Goal: Contribute content: Add original content to the website for others to see

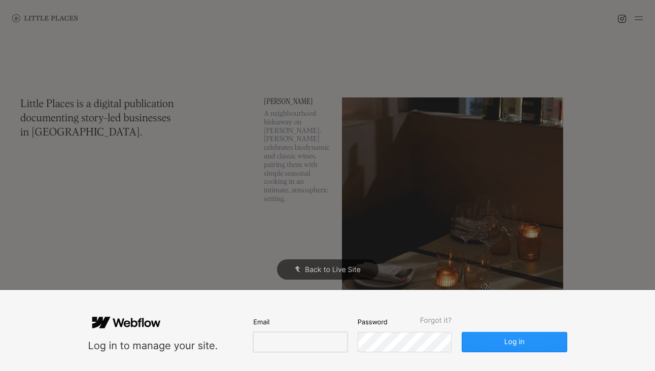
click at [264, 342] on input "email" at bounding box center [300, 342] width 94 height 20
type input "[EMAIL_ADDRESS][DOMAIN_NAME]"
click at [462, 332] on button "Log in" at bounding box center [514, 342] width 105 height 20
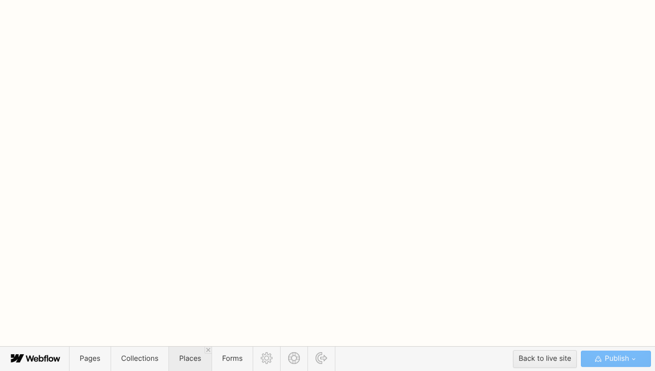
click at [187, 360] on span "Places" at bounding box center [190, 358] width 22 height 9
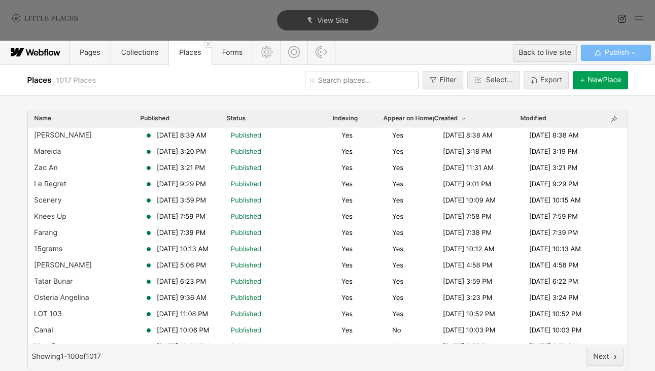
click at [624, 90] on div "Filter Select... [GEOGRAPHIC_DATA]" at bounding box center [457, 81] width 342 height 26
click at [609, 81] on div "[GEOGRAPHIC_DATA]" at bounding box center [605, 80] width 34 height 8
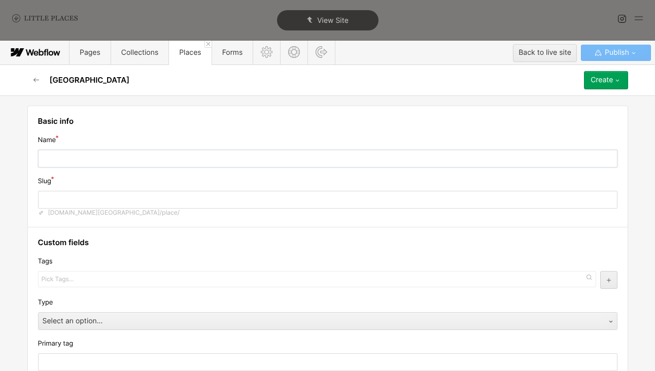
click at [176, 152] on input "text" at bounding box center [328, 159] width 580 height 18
type input "J"
type input "j"
type input "[PERSON_NAME]"
type input "ja"
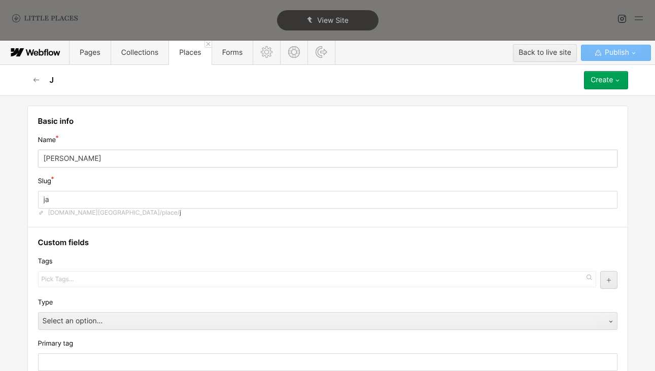
type input "Jau"
type input "jau"
type input "[PERSON_NAME]"
type input "Jaunt"
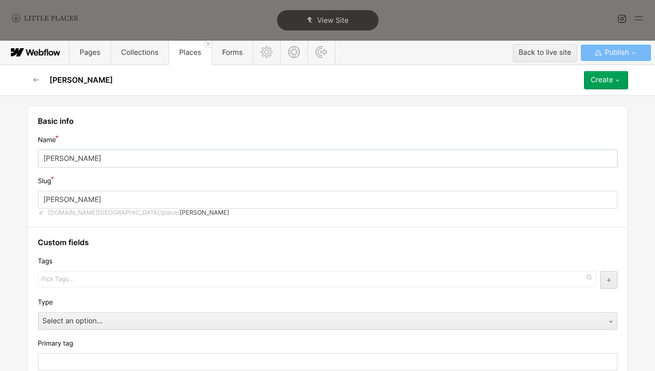
type input "jaunt"
type input "Jaunty"
type input "jaunty"
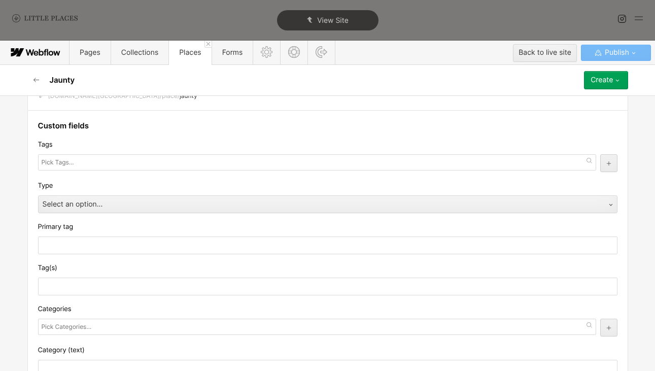
scroll to position [117, 0]
type input "Jaunty"
click at [71, 166] on input "text" at bounding box center [59, 162] width 35 height 14
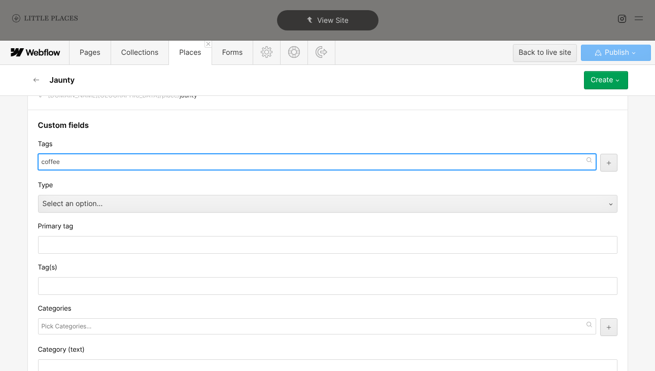
type input "coffe"
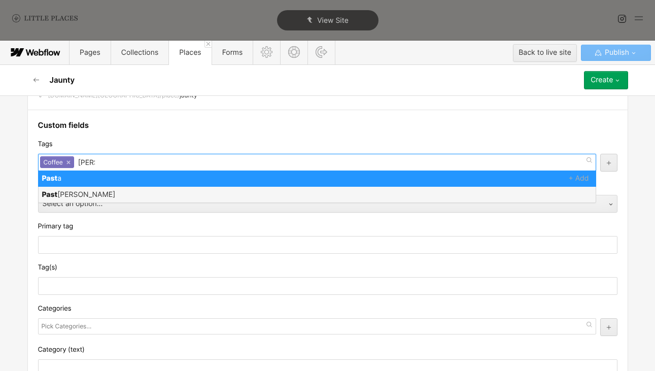
type input "pastri"
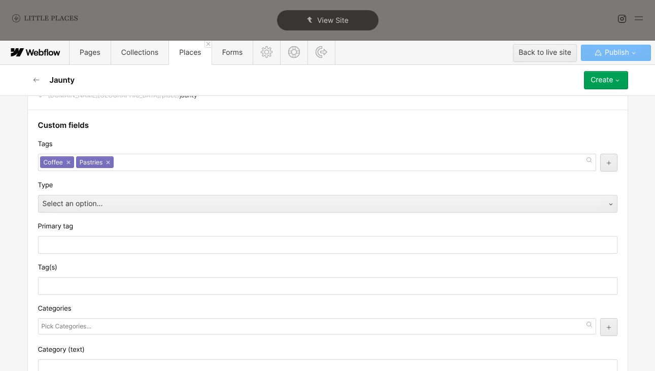
click at [90, 146] on div "Tags" at bounding box center [328, 144] width 580 height 11
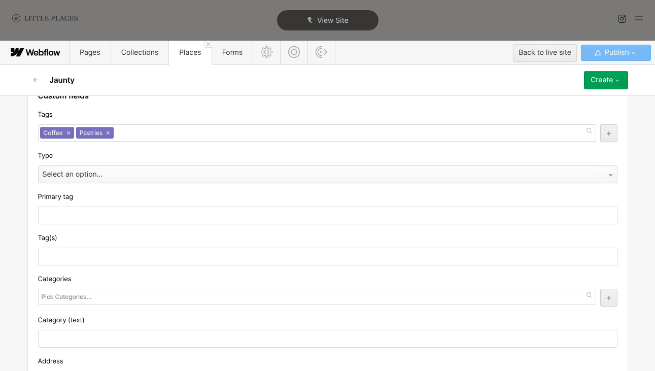
click at [88, 170] on div "Select an option..." at bounding box center [318, 175] width 558 height 16
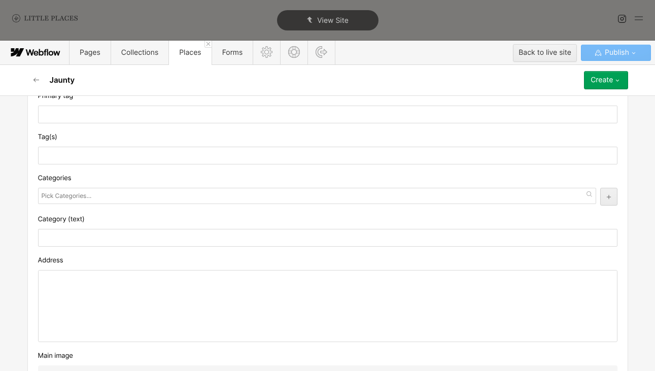
scroll to position [248, 0]
click at [77, 203] on input "text" at bounding box center [68, 195] width 52 height 14
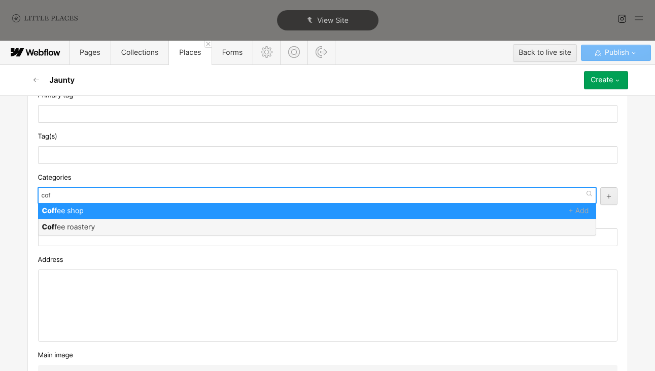
type input "coff"
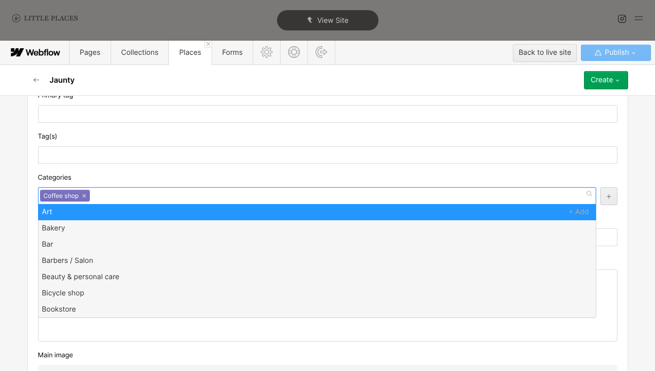
scroll to position [0, 0]
click at [89, 180] on div "Categories" at bounding box center [328, 177] width 580 height 11
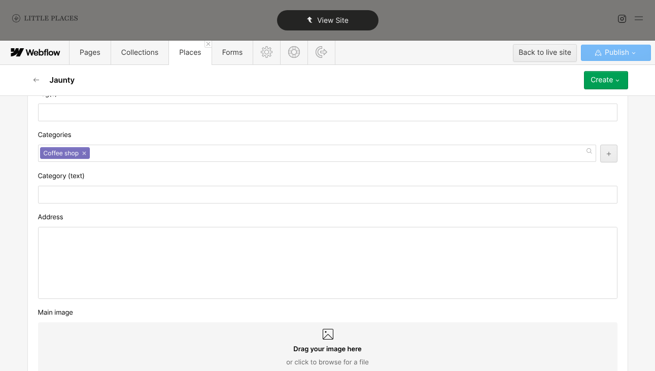
scroll to position [296, 0]
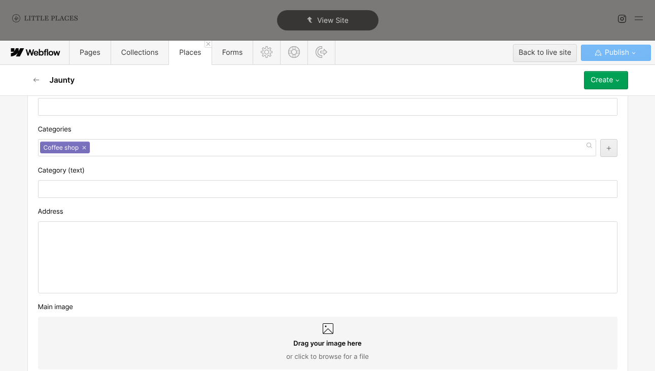
click at [140, 242] on div at bounding box center [328, 257] width 579 height 71
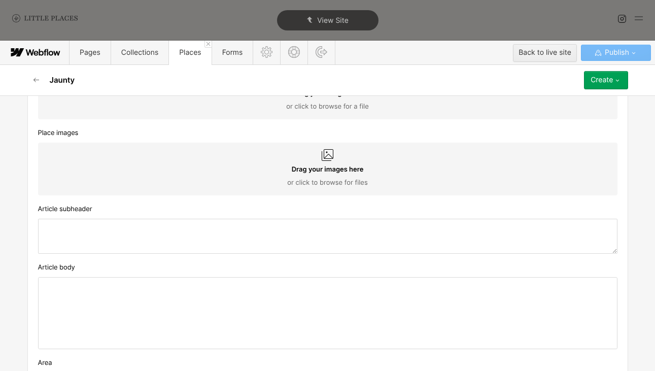
scroll to position [547, 0]
click at [201, 230] on textarea at bounding box center [328, 235] width 580 height 35
type textarea "C"
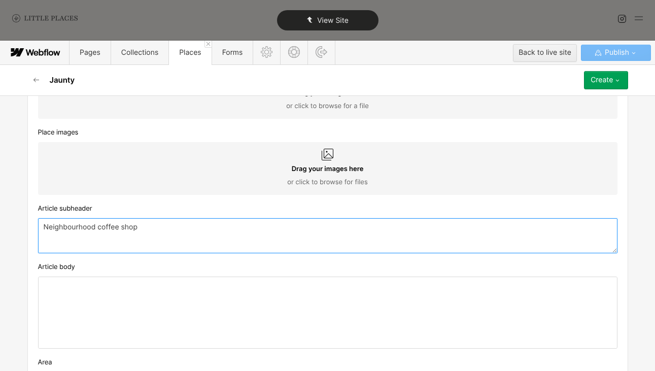
type textarea "Neighbourhood coffee shop"
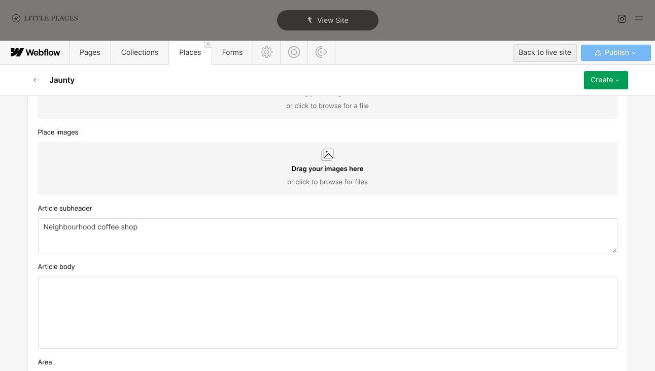
click at [327, 297] on div at bounding box center [328, 312] width 579 height 71
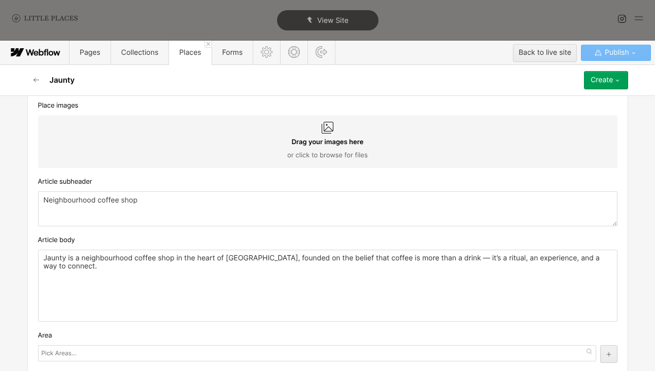
scroll to position [587, 0]
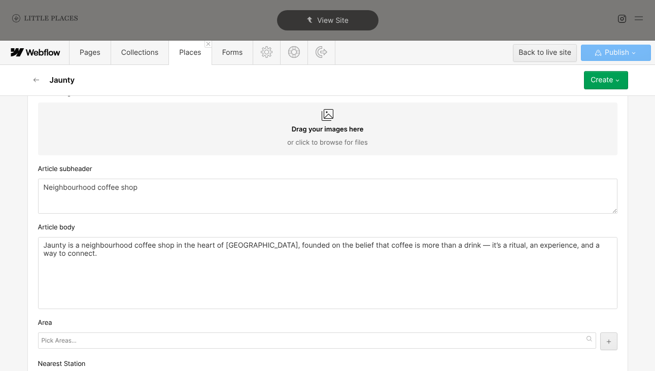
click at [107, 247] on p "Jaunty is a neighbourhood coffee shop in the heart of [GEOGRAPHIC_DATA], founde…" at bounding box center [328, 250] width 569 height 16
click at [436, 247] on p "Jaunty is a friendly coffee shop in the heart of [GEOGRAPHIC_DATA], founded on …" at bounding box center [328, 250] width 569 height 16
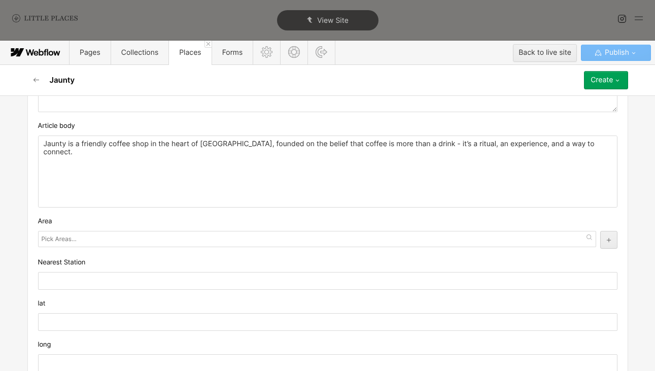
scroll to position [702, 0]
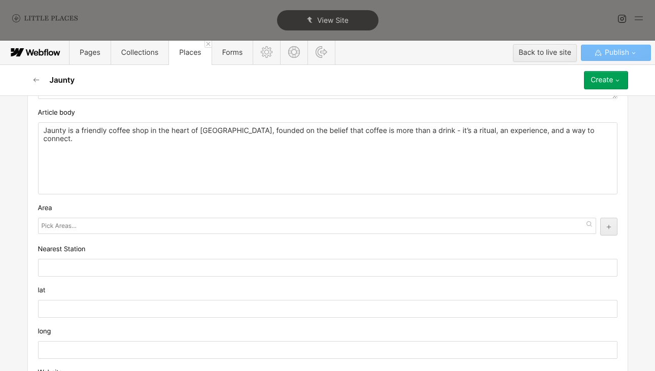
click at [72, 228] on input "text" at bounding box center [60, 226] width 37 height 14
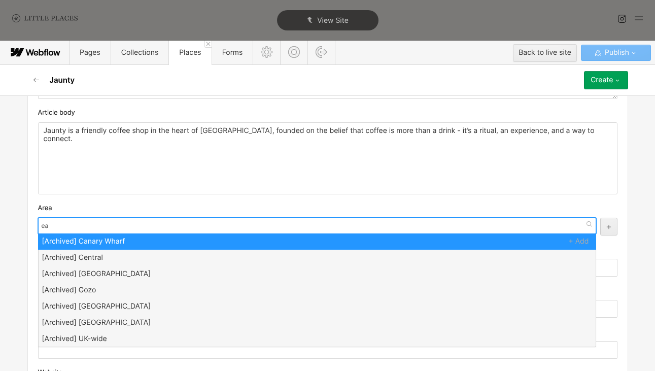
type input "eas"
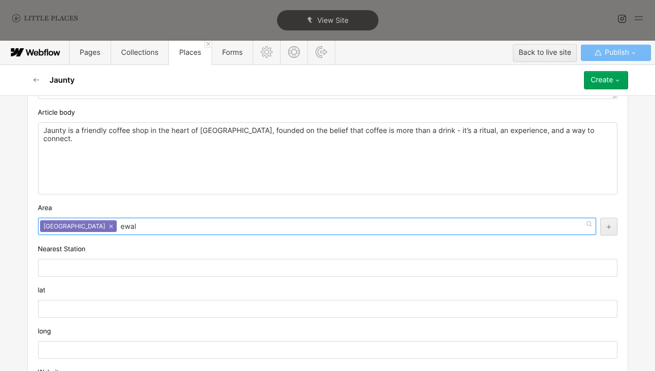
scroll to position [0, 0]
type input "e"
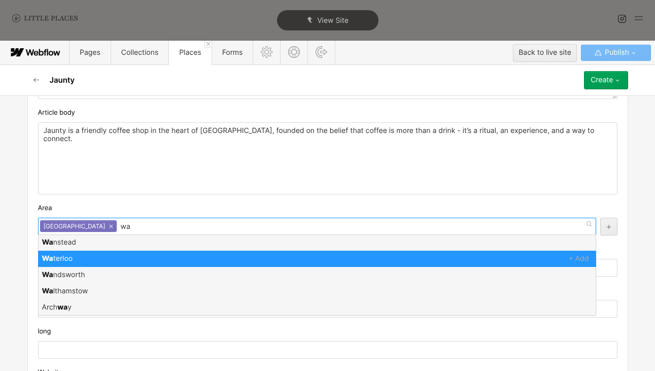
type input "wal"
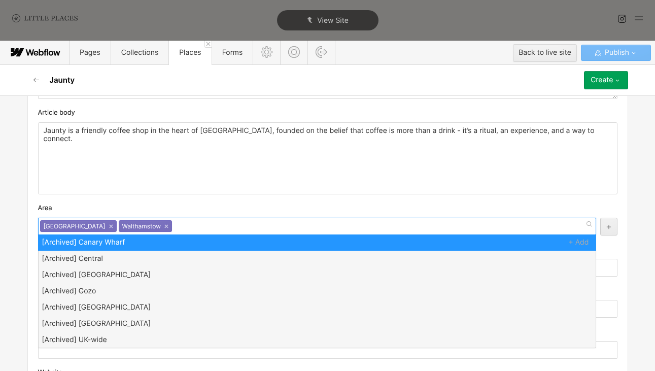
click at [160, 176] on div "Jaunty is a friendly coffee shop in the heart of [GEOGRAPHIC_DATA], founded on …" at bounding box center [328, 158] width 579 height 71
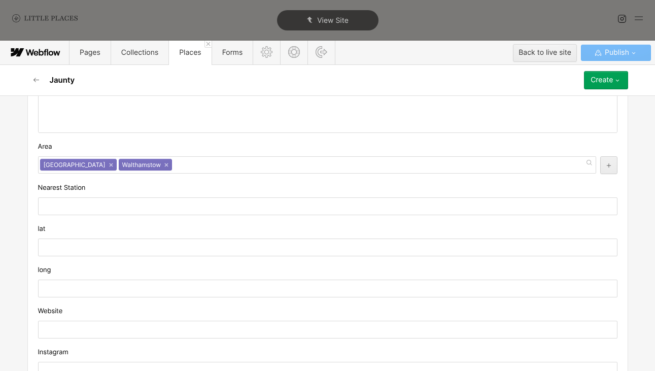
scroll to position [772, 0]
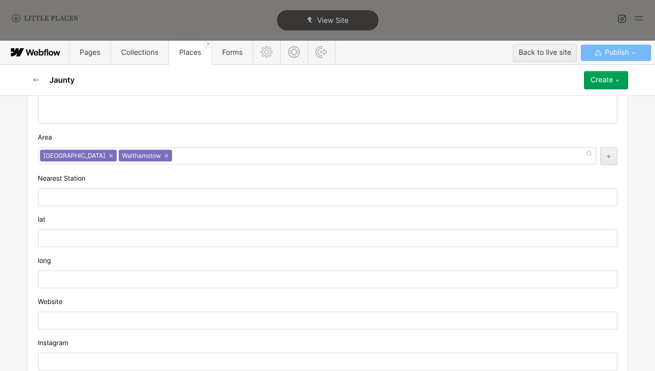
click at [154, 231] on input "text" at bounding box center [328, 238] width 580 height 18
click at [156, 242] on input "text" at bounding box center [328, 238] width 580 height 18
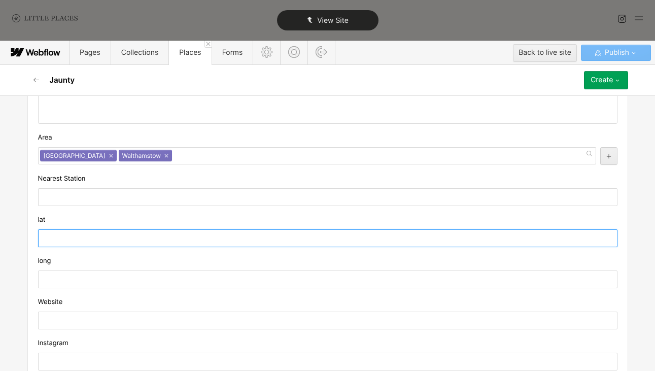
paste input "51.587677"
type input "51.587677"
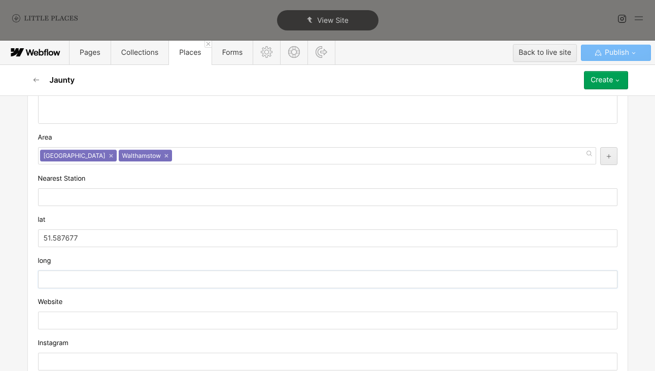
click at [194, 282] on input "text" at bounding box center [328, 280] width 580 height 18
paste input "-0.0369539"
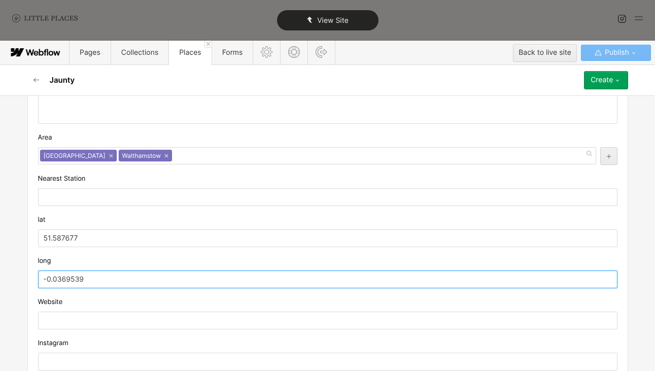
type input "-0.0369539"
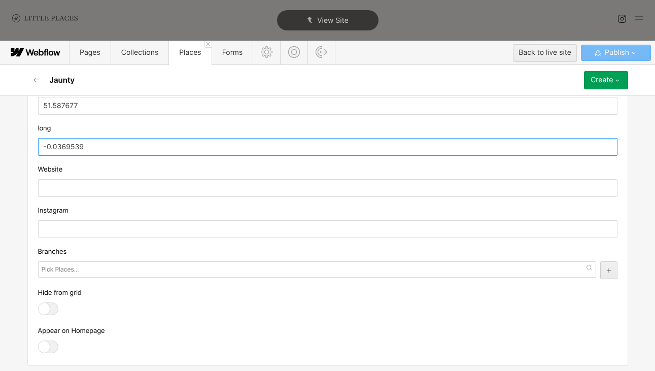
scroll to position [908, 0]
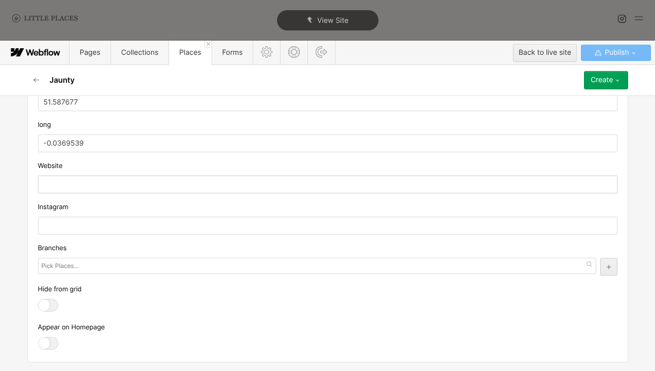
click at [237, 191] on input "text" at bounding box center [328, 185] width 580 height 18
click at [234, 222] on input "text" at bounding box center [328, 226] width 580 height 18
paste input "[URL][DOMAIN_NAME]"
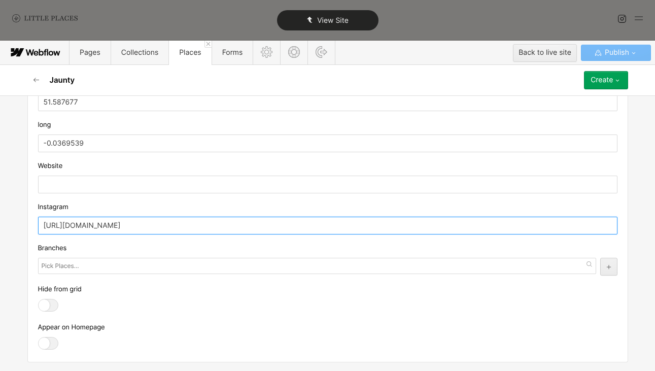
type input "[URL][DOMAIN_NAME]"
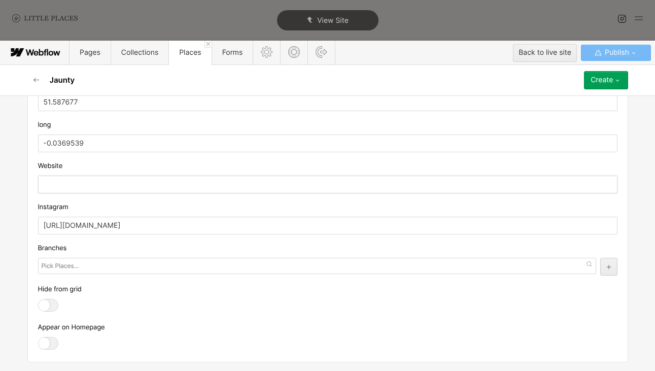
click at [128, 186] on input "text" at bounding box center [328, 185] width 580 height 18
paste input "[URL][DOMAIN_NAME]"
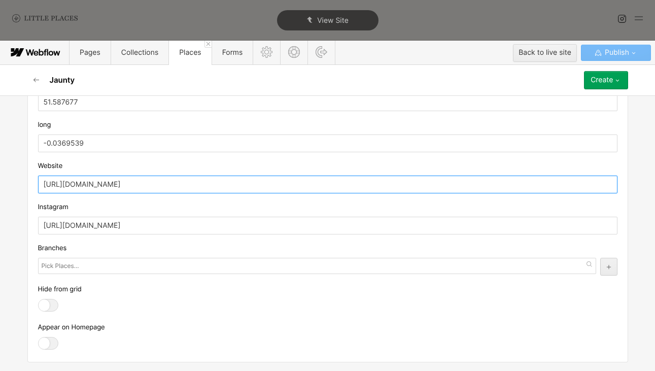
type input "[URL][DOMAIN_NAME]"
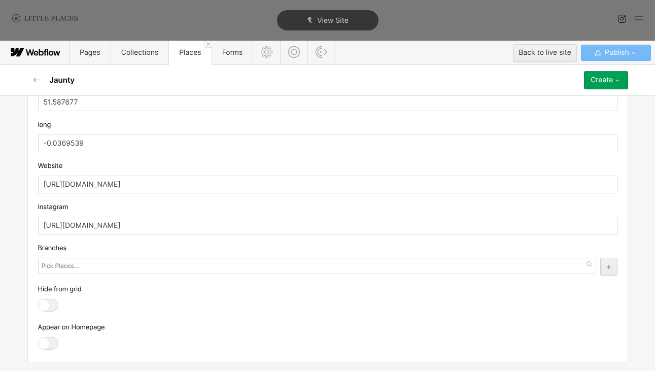
click at [607, 84] on div "Create" at bounding box center [602, 80] width 22 height 8
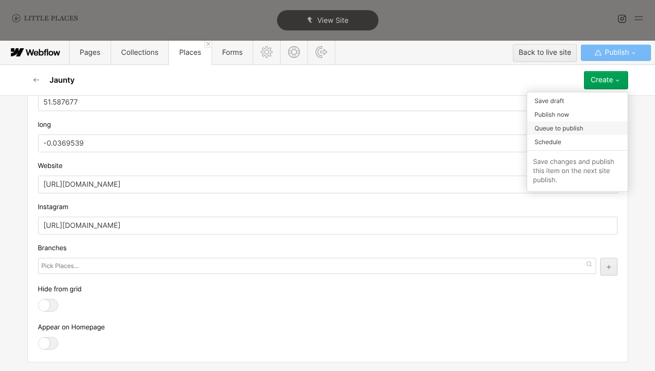
click at [588, 130] on div "Queue to publish" at bounding box center [577, 128] width 101 height 14
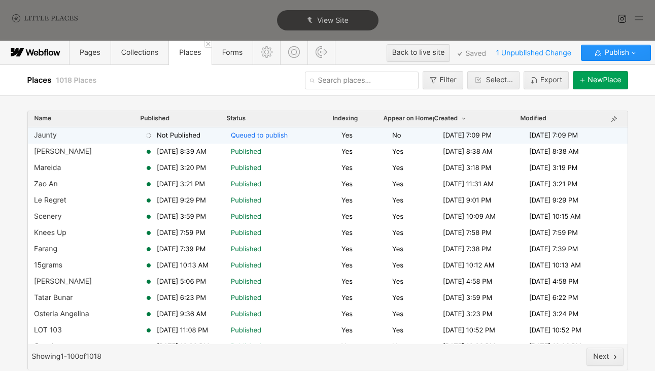
click at [159, 139] on span "Not Published" at bounding box center [179, 135] width 44 height 9
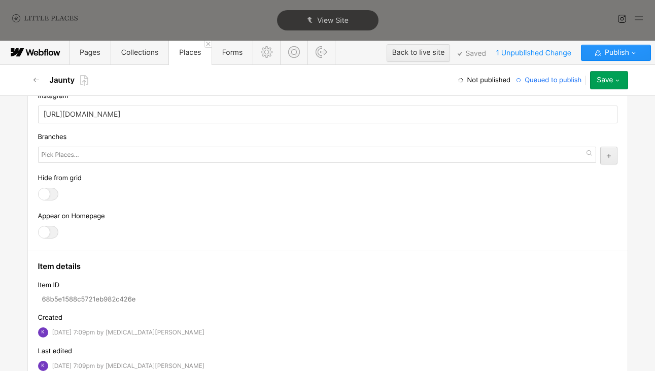
scroll to position [1090, 0]
click at [47, 224] on div "Appear on Homepage" at bounding box center [328, 228] width 580 height 30
click at [48, 229] on div at bounding box center [48, 234] width 20 height 13
click at [0, 0] on input "checkbox" at bounding box center [0, 0] width 0 height 0
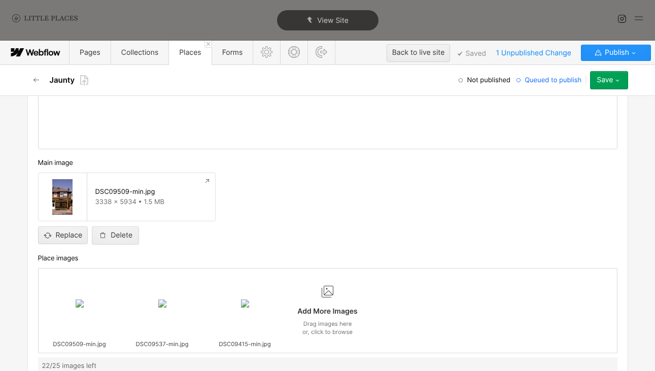
scroll to position [472, 0]
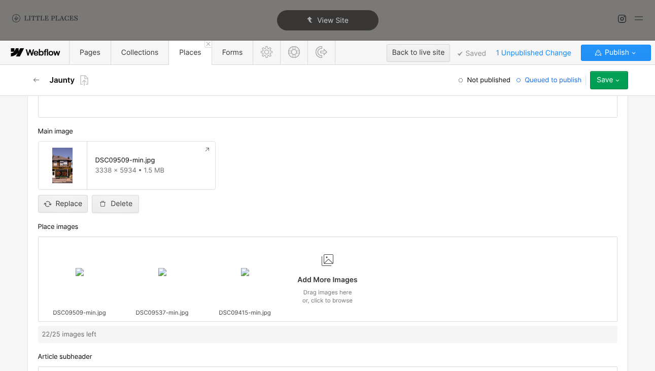
click at [614, 84] on icon "button" at bounding box center [618, 80] width 8 height 8
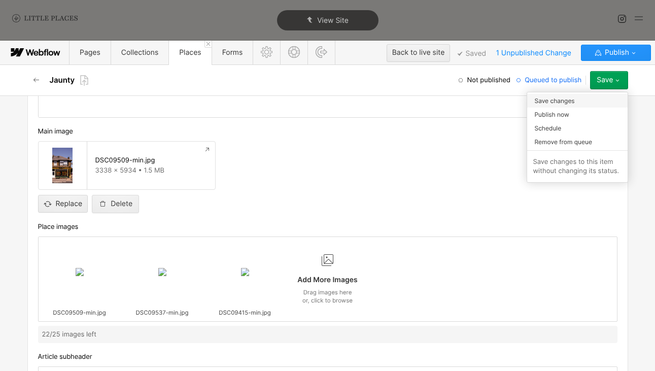
click at [584, 103] on div "Save changes" at bounding box center [577, 101] width 101 height 14
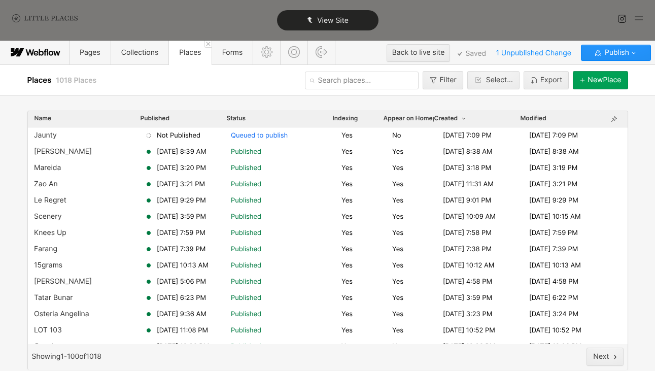
click at [320, 20] on span "View Site" at bounding box center [332, 20] width 31 height 9
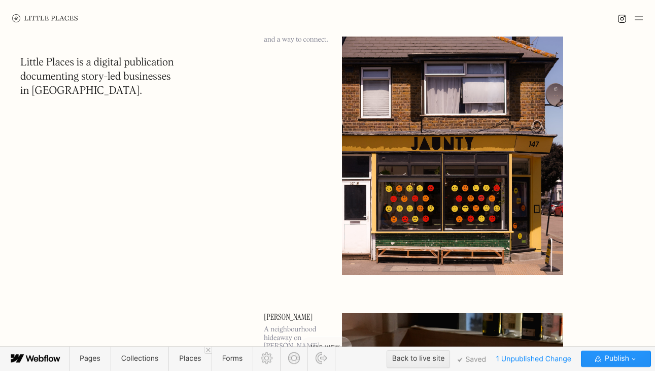
scroll to position [143, 0]
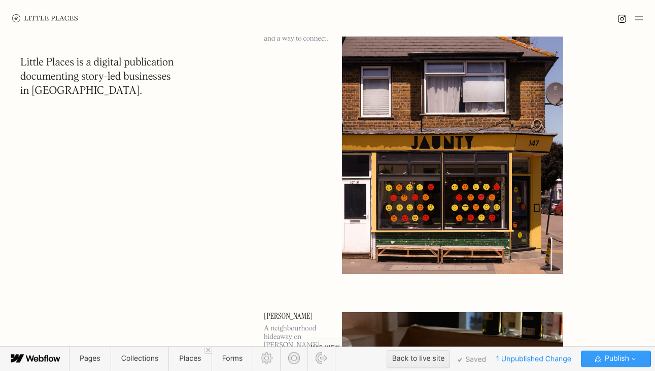
click at [624, 357] on span "Publish" at bounding box center [616, 358] width 26 height 15
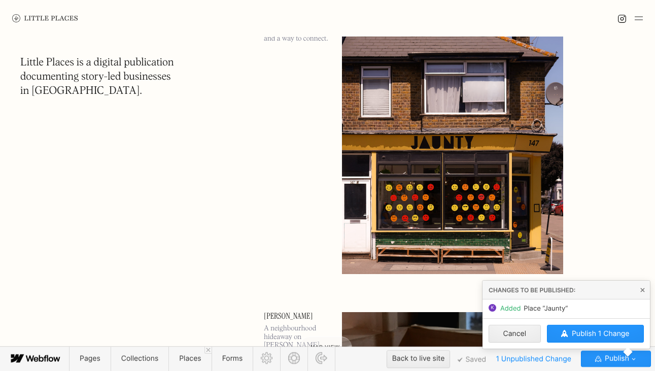
click at [615, 344] on div "Cancel Publish 1 Change" at bounding box center [567, 333] width 168 height 30
click at [612, 338] on span "Publish 1 Change" at bounding box center [601, 333] width 58 height 9
